Goal: Information Seeking & Learning: Learn about a topic

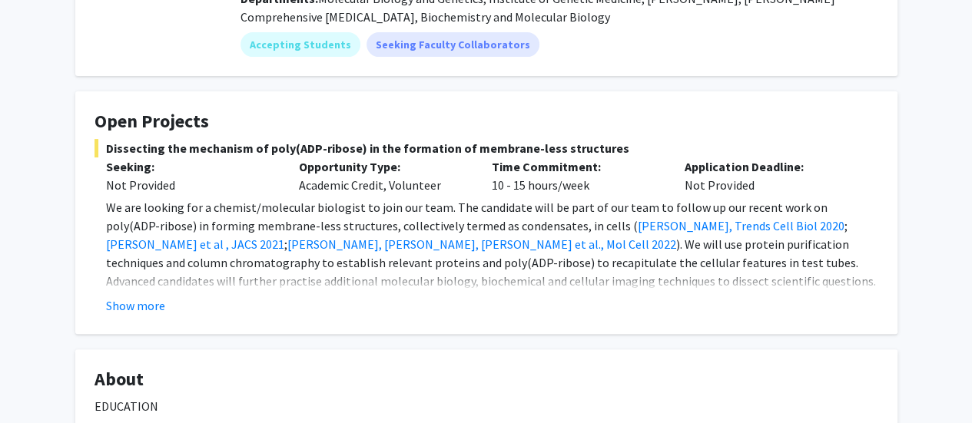
scroll to position [230, 0]
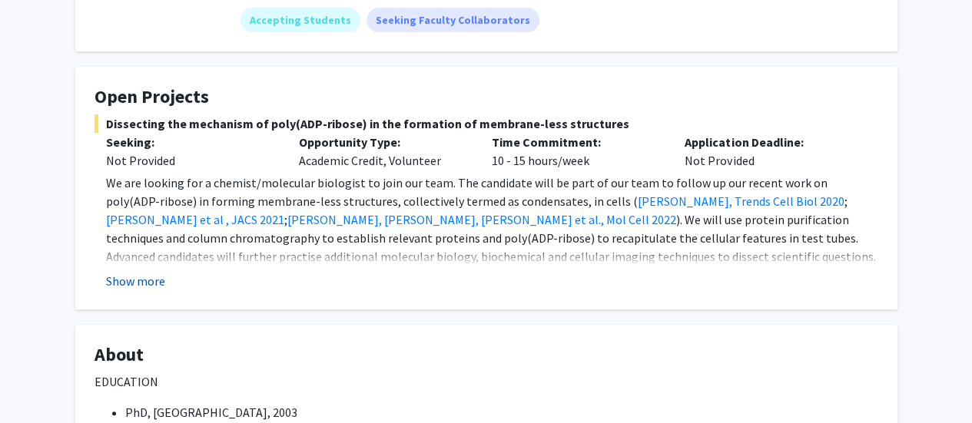
click at [136, 283] on button "Show more" at bounding box center [135, 281] width 59 height 18
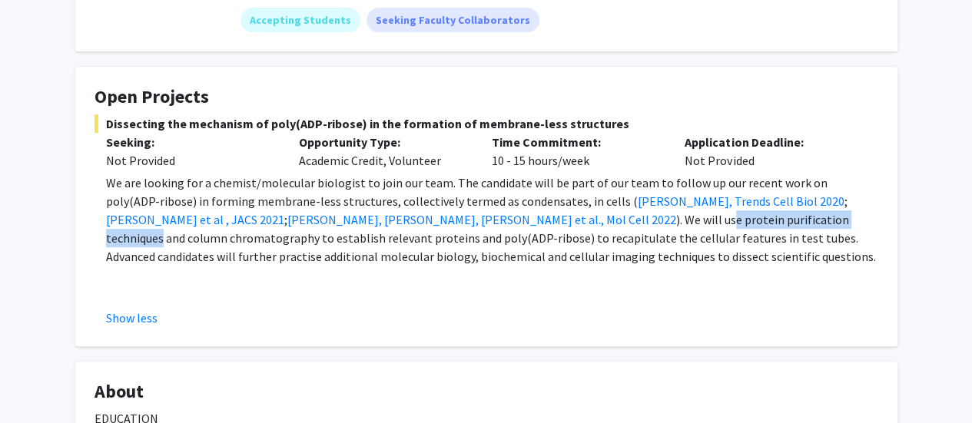
drag, startPoint x: 390, startPoint y: 220, endPoint x: 555, endPoint y: 217, distance: 164.4
click at [555, 217] on p "We are looking for a chemist/molecular biologist to join our team. The candidat…" at bounding box center [492, 220] width 772 height 92
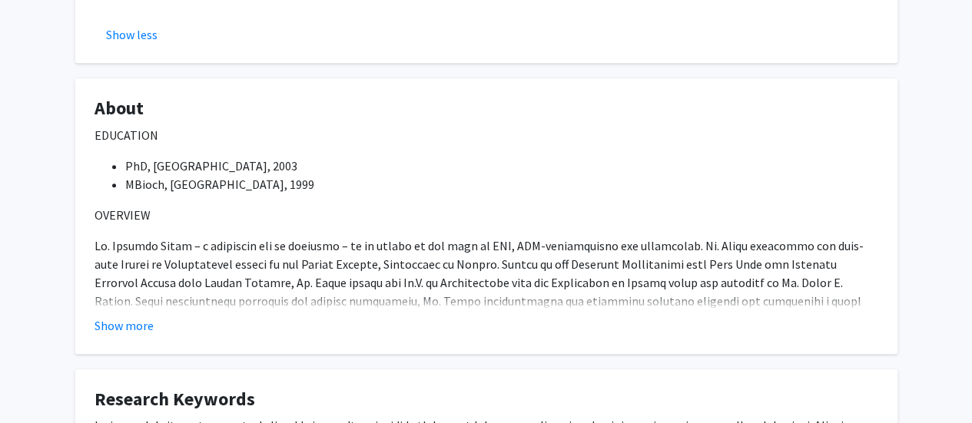
scroll to position [538, 0]
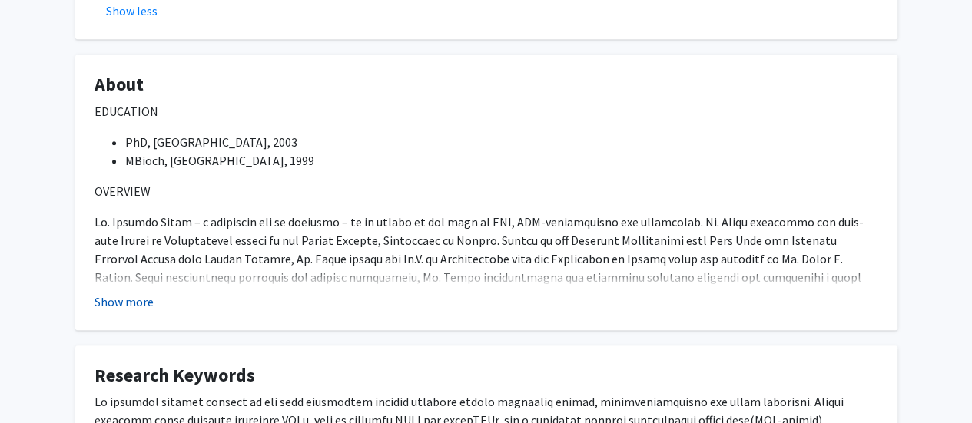
click at [113, 297] on button "Show more" at bounding box center [123, 302] width 59 height 18
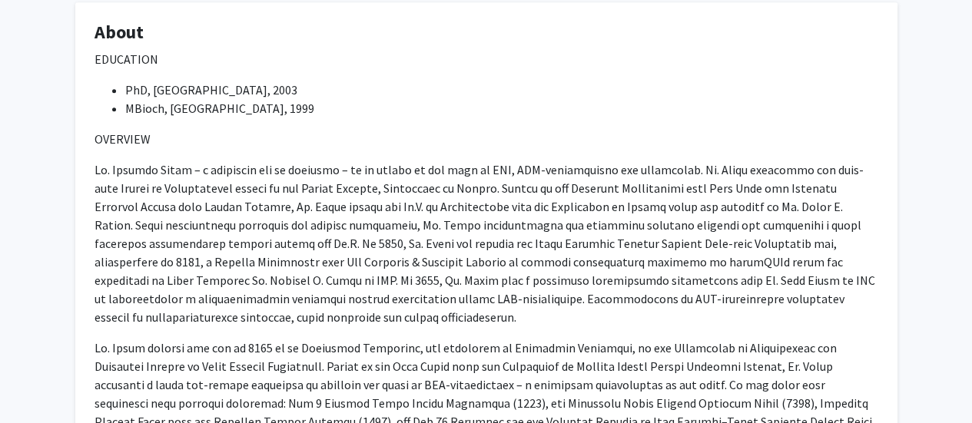
scroll to position [615, 0]
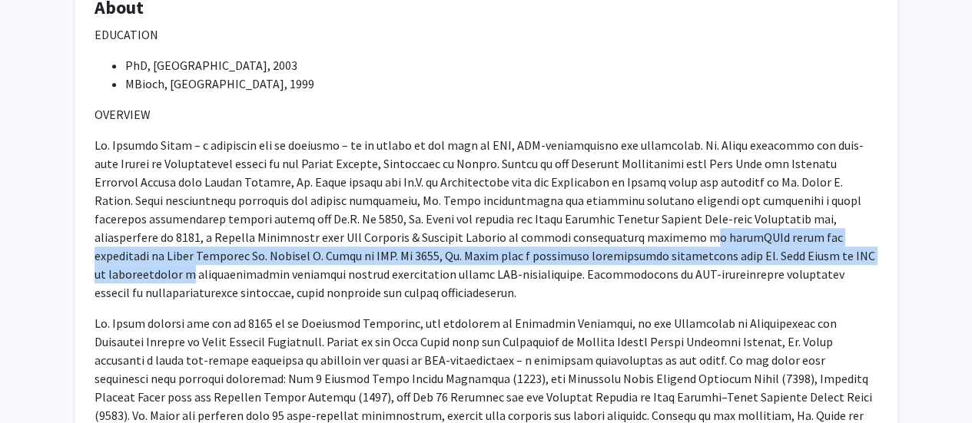
drag, startPoint x: 623, startPoint y: 242, endPoint x: 850, endPoint y: 254, distance: 227.0
click at [850, 254] on p at bounding box center [486, 219] width 784 height 166
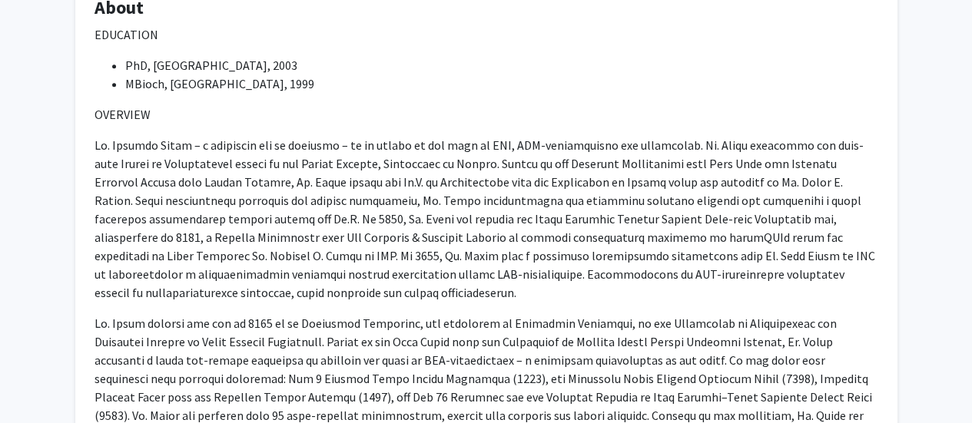
drag, startPoint x: 675, startPoint y: 317, endPoint x: 662, endPoint y: 304, distance: 17.9
click at [675, 317] on span at bounding box center [484, 416] width 781 height 200
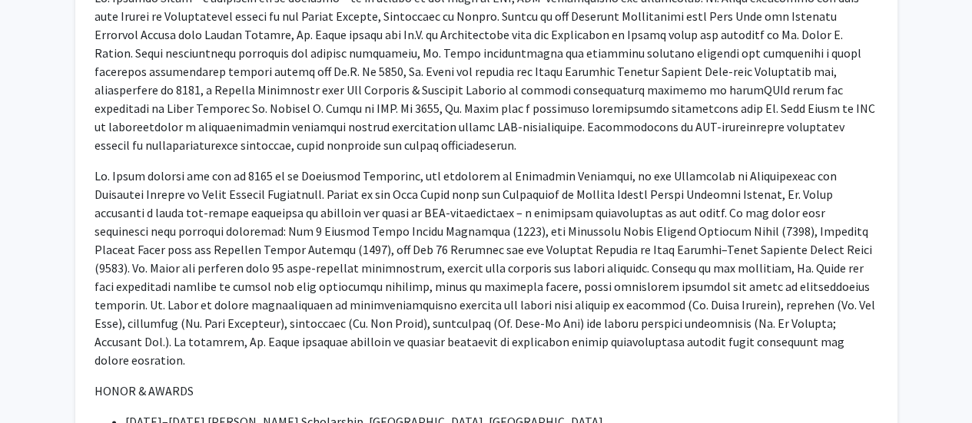
scroll to position [768, 0]
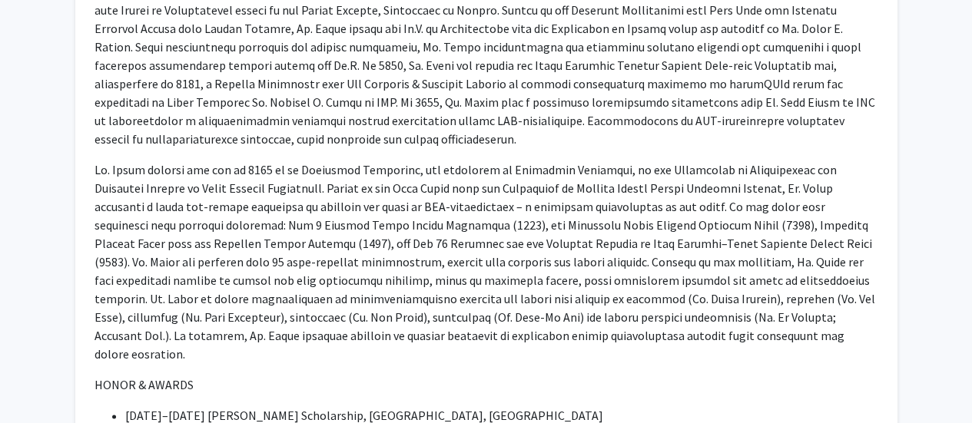
click at [771, 223] on span at bounding box center [484, 262] width 781 height 200
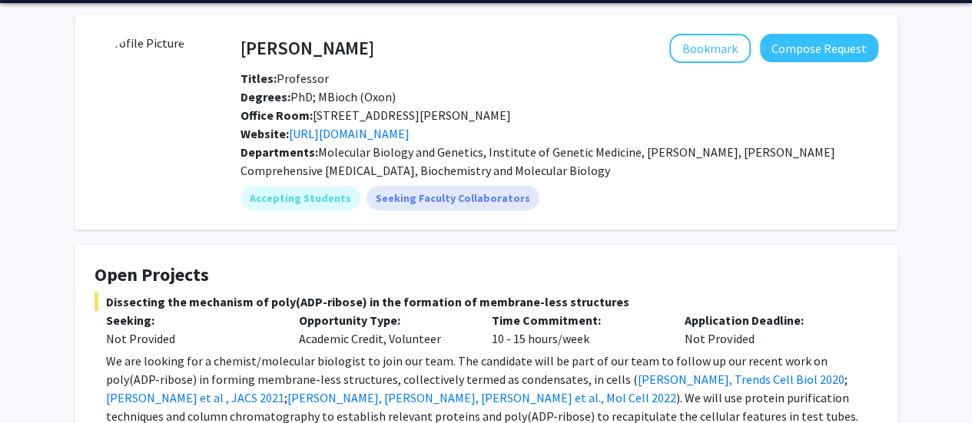
scroll to position [77, 0]
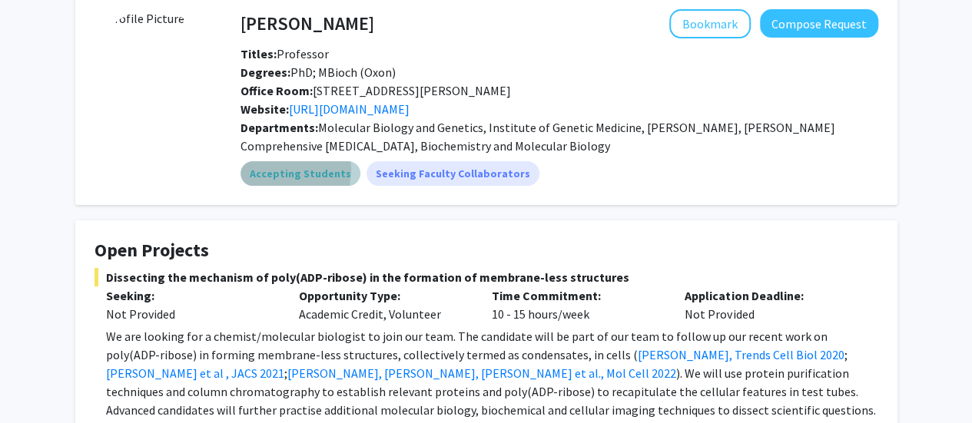
click at [273, 169] on mat-chip "Accepting Students" at bounding box center [300, 173] width 120 height 25
drag, startPoint x: 506, startPoint y: 87, endPoint x: 309, endPoint y: 82, distance: 197.5
click at [309, 82] on div "Office Room: [STREET_ADDRESS][PERSON_NAME]" at bounding box center [559, 90] width 661 height 18
